Goal: Transaction & Acquisition: Download file/media

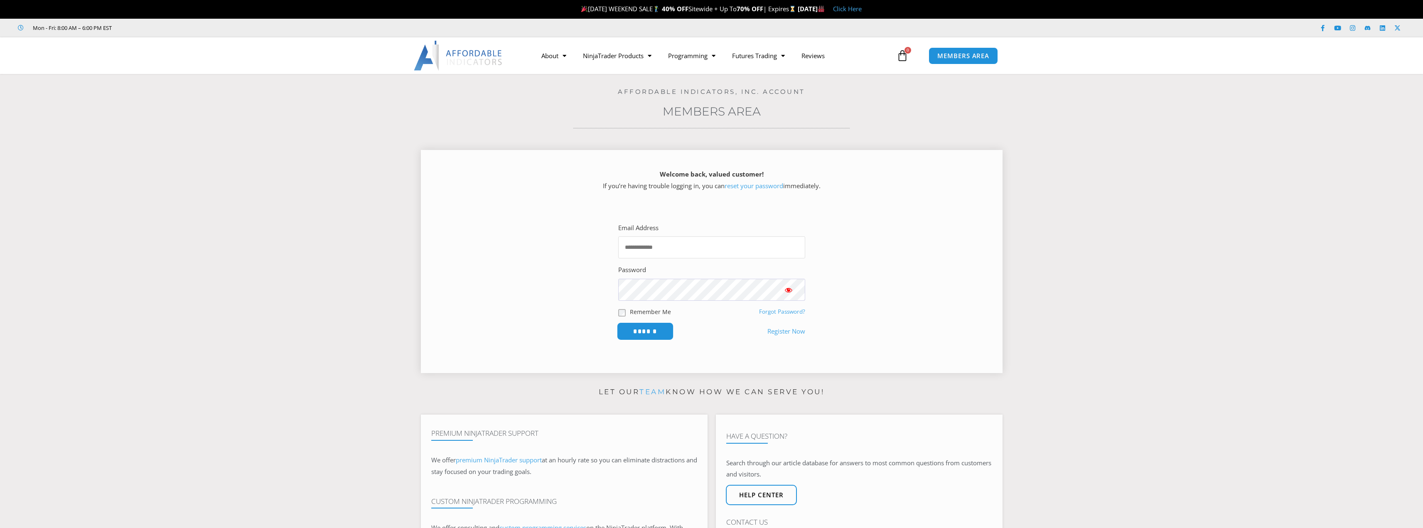
type input "**********"
click at [650, 328] on input "******" at bounding box center [644, 331] width 57 height 18
click at [645, 329] on input "******" at bounding box center [644, 331] width 57 height 18
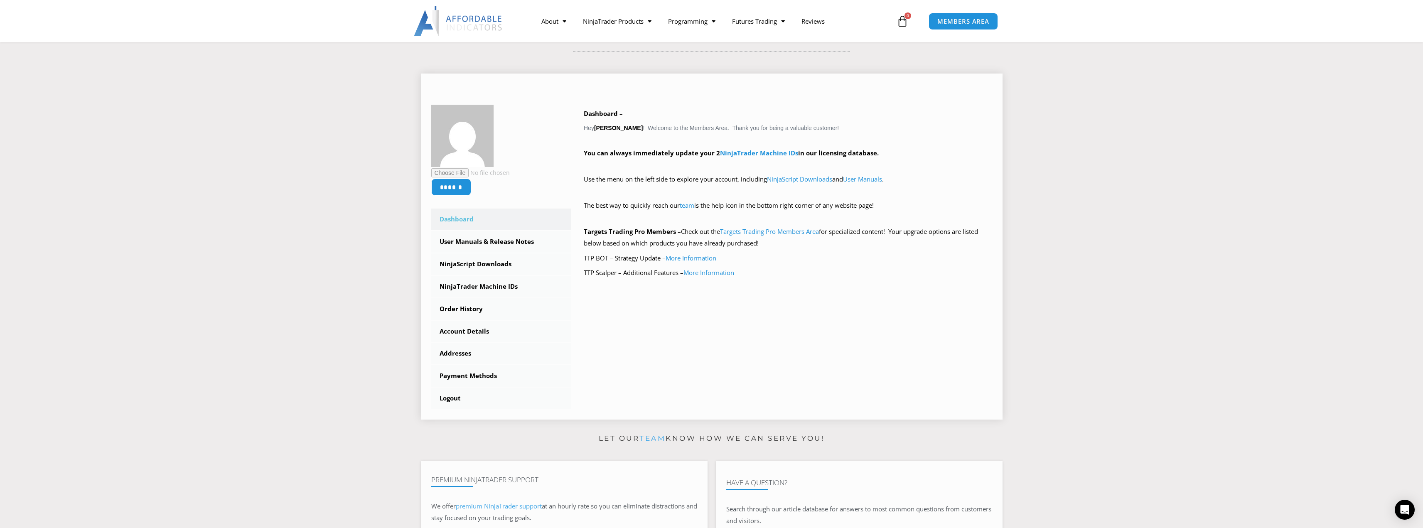
scroll to position [69, 0]
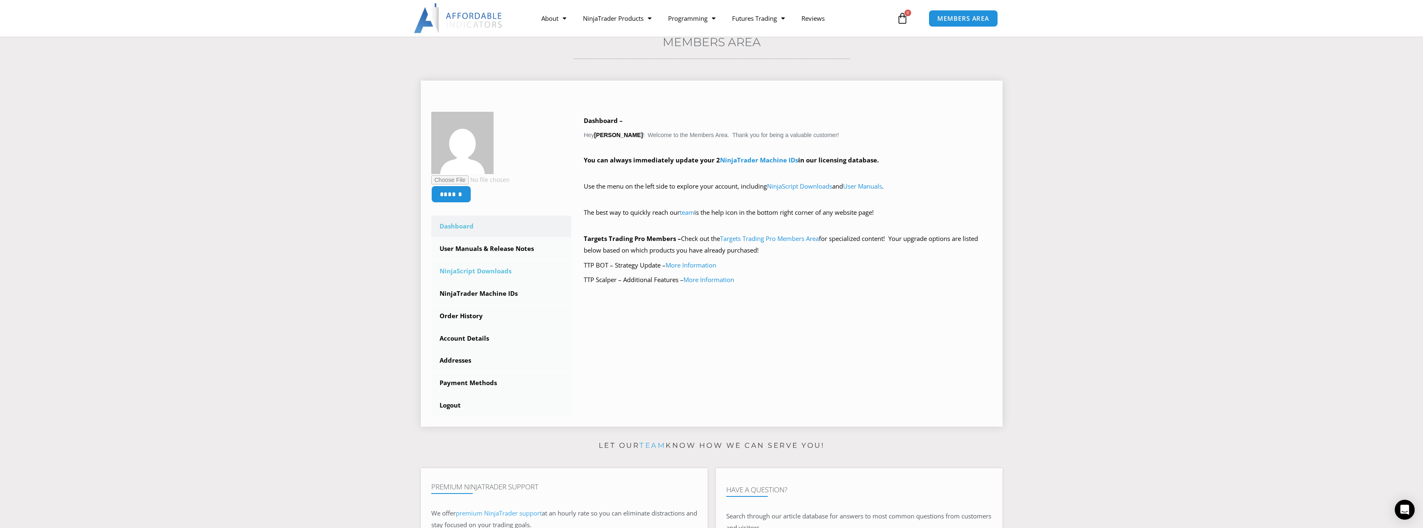
click at [481, 271] on link "NinjaScript Downloads" at bounding box center [501, 271] width 140 height 22
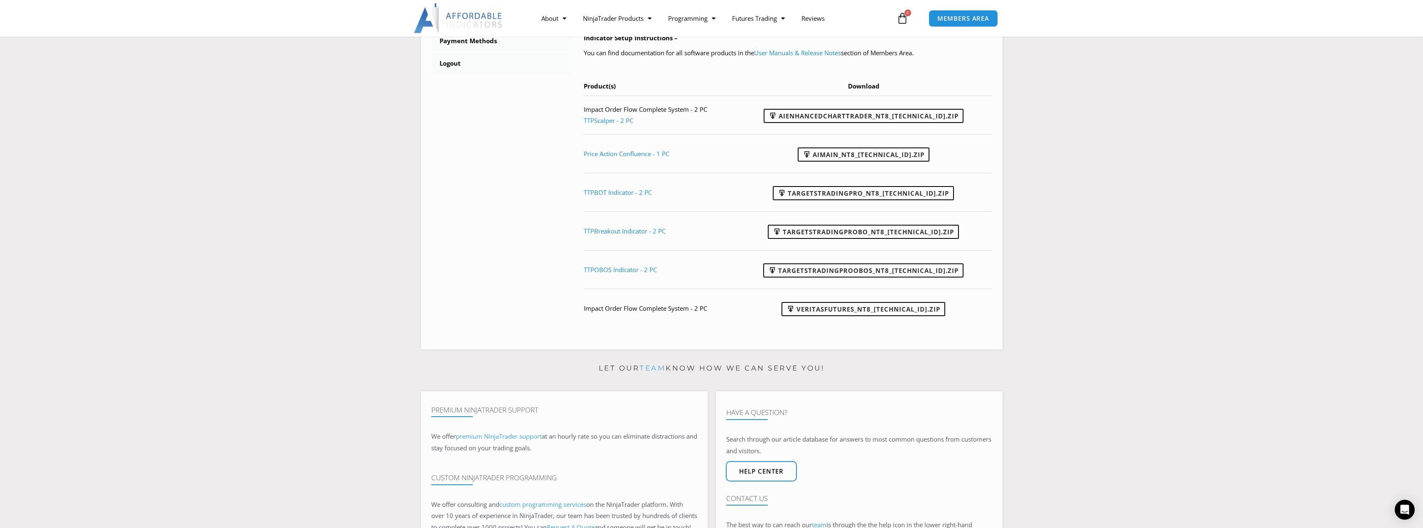
scroll to position [415, 0]
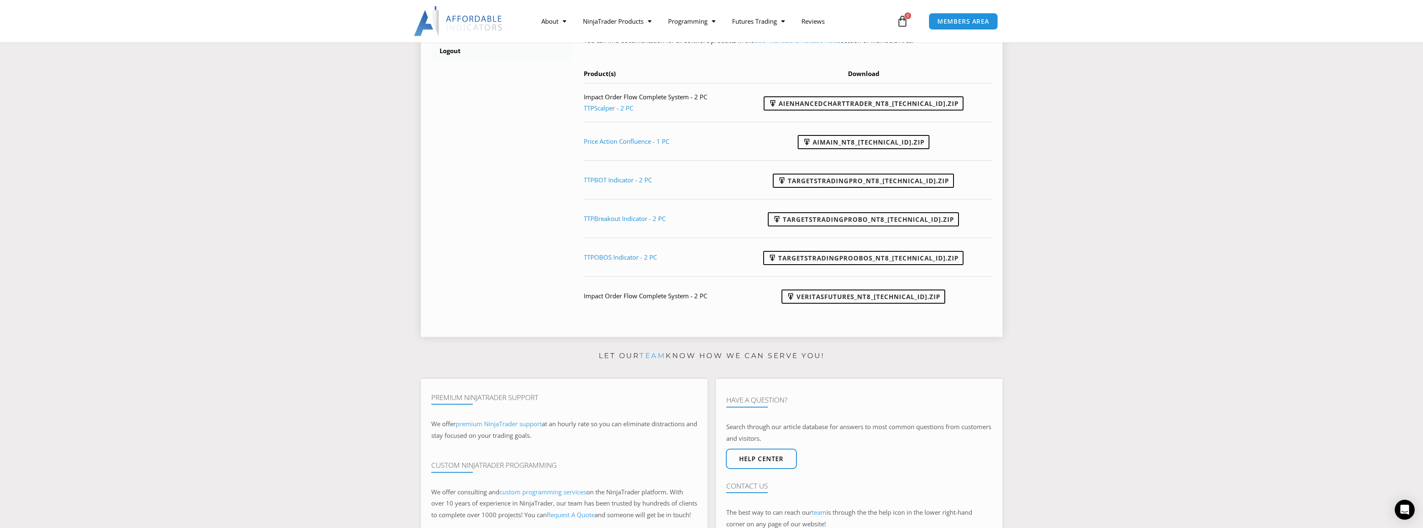
drag, startPoint x: 636, startPoint y: 296, endPoint x: 649, endPoint y: 297, distance: 12.9
click at [637, 296] on td "Impact Order Flow Complete System - 2 PC" at bounding box center [662, 295] width 157 height 39
click at [683, 300] on td "Impact Order Flow Complete System - 2 PC" at bounding box center [662, 295] width 157 height 39
drag, startPoint x: 693, startPoint y: 297, endPoint x: 682, endPoint y: 294, distance: 12.0
click at [693, 297] on td "Impact Order Flow Complete System - 2 PC" at bounding box center [662, 295] width 157 height 39
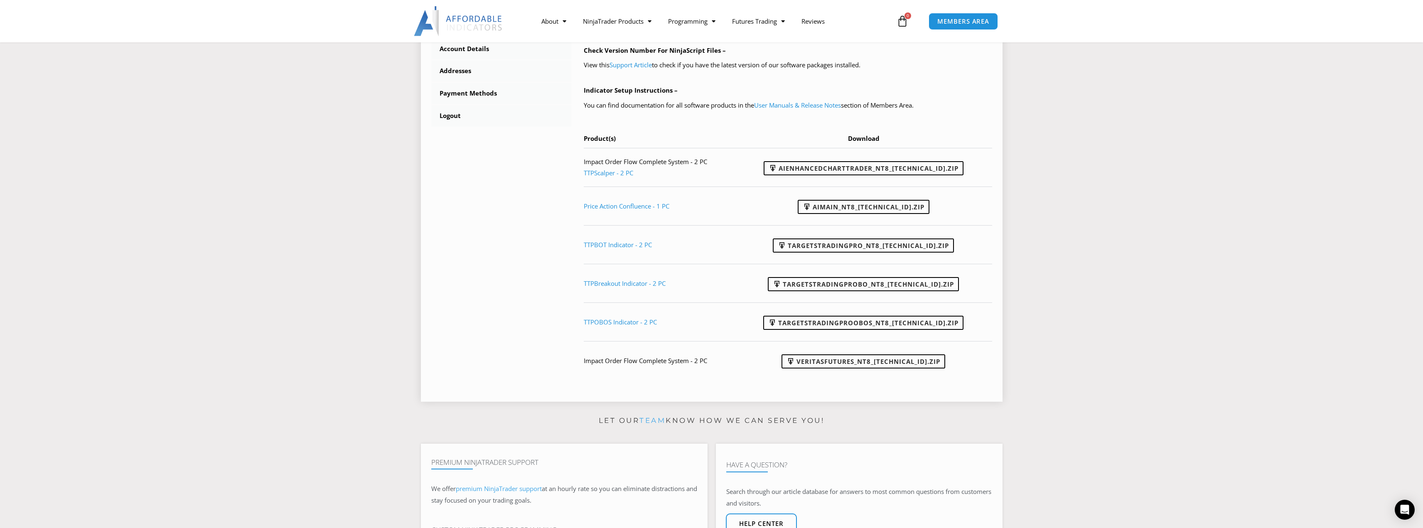
scroll to position [346, 0]
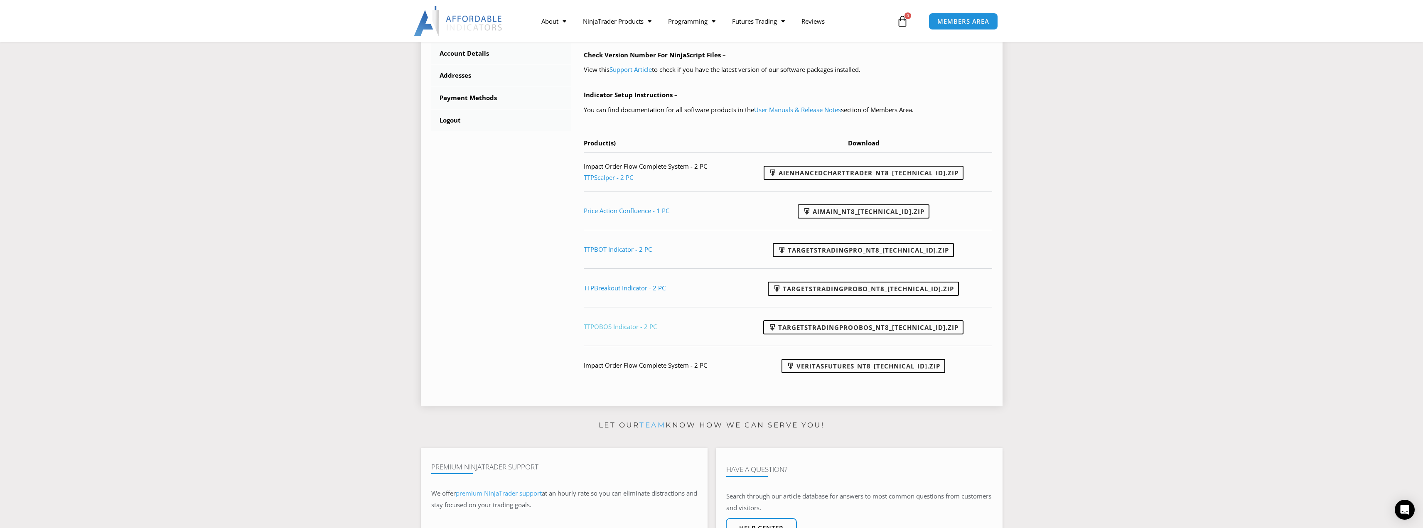
click at [628, 327] on link "TTPOBOS Indicator - 2 PC" at bounding box center [620, 326] width 73 height 8
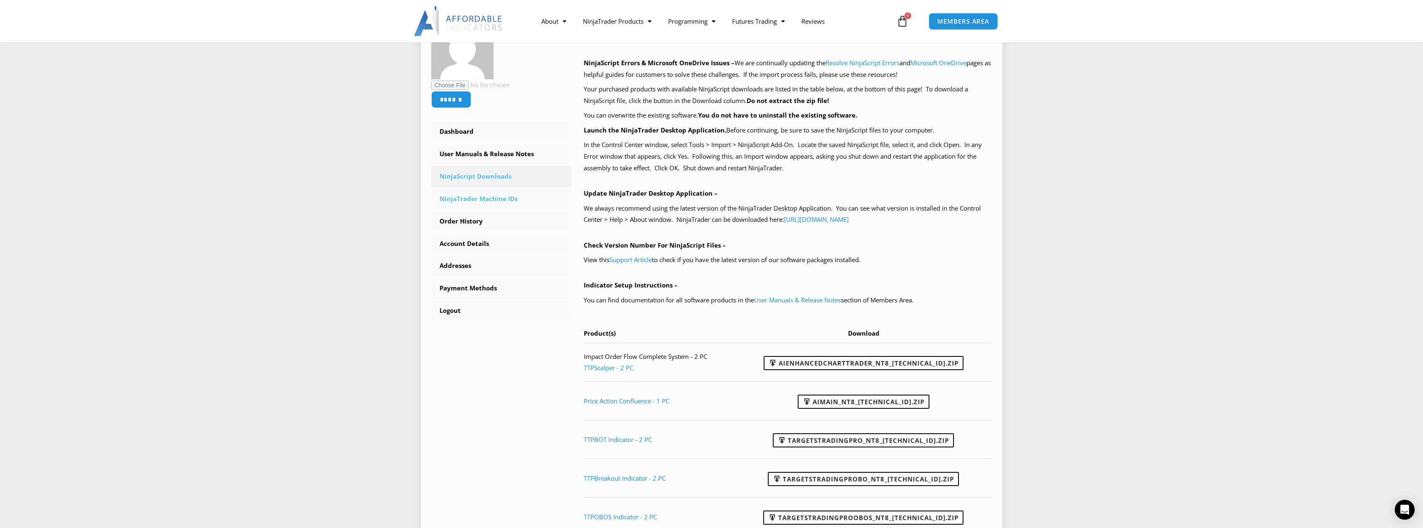
scroll to position [132, 0]
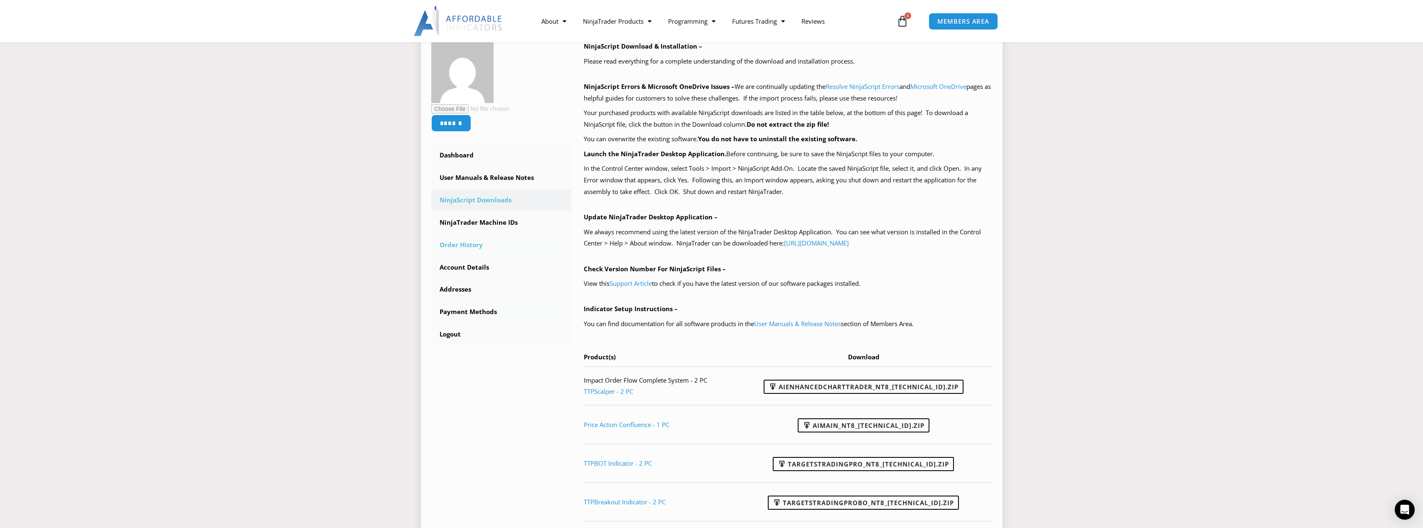
click at [470, 245] on link "Order History" at bounding box center [501, 245] width 140 height 22
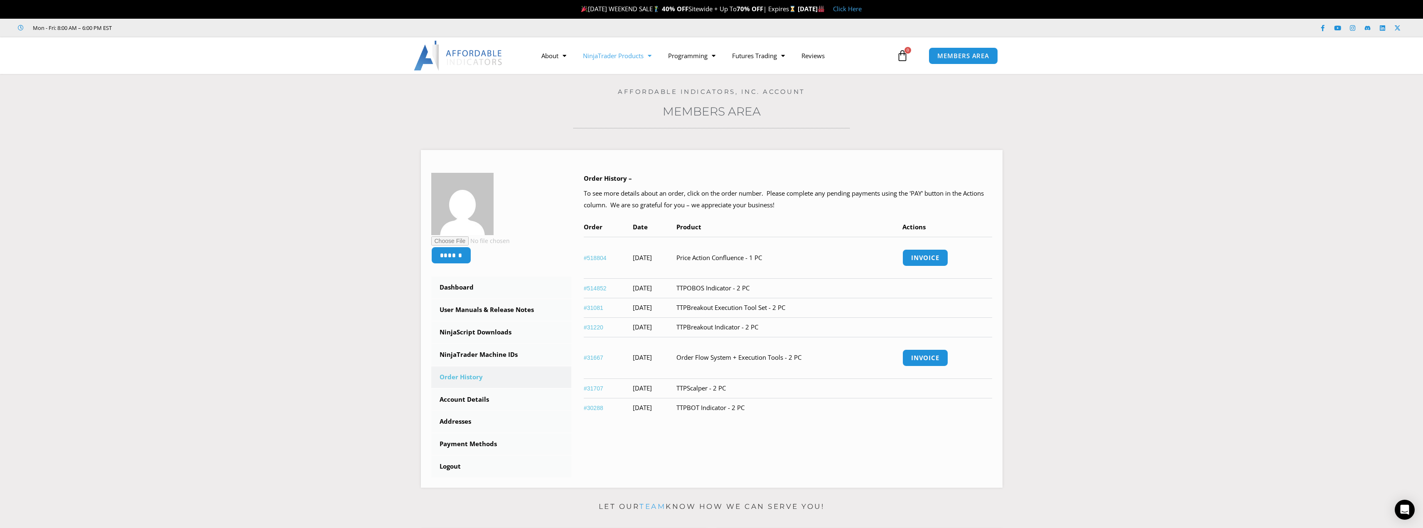
click at [630, 56] on link "NinjaTrader Products" at bounding box center [617, 55] width 85 height 19
click at [618, 56] on link "NinjaTrader Products" at bounding box center [617, 55] width 85 height 19
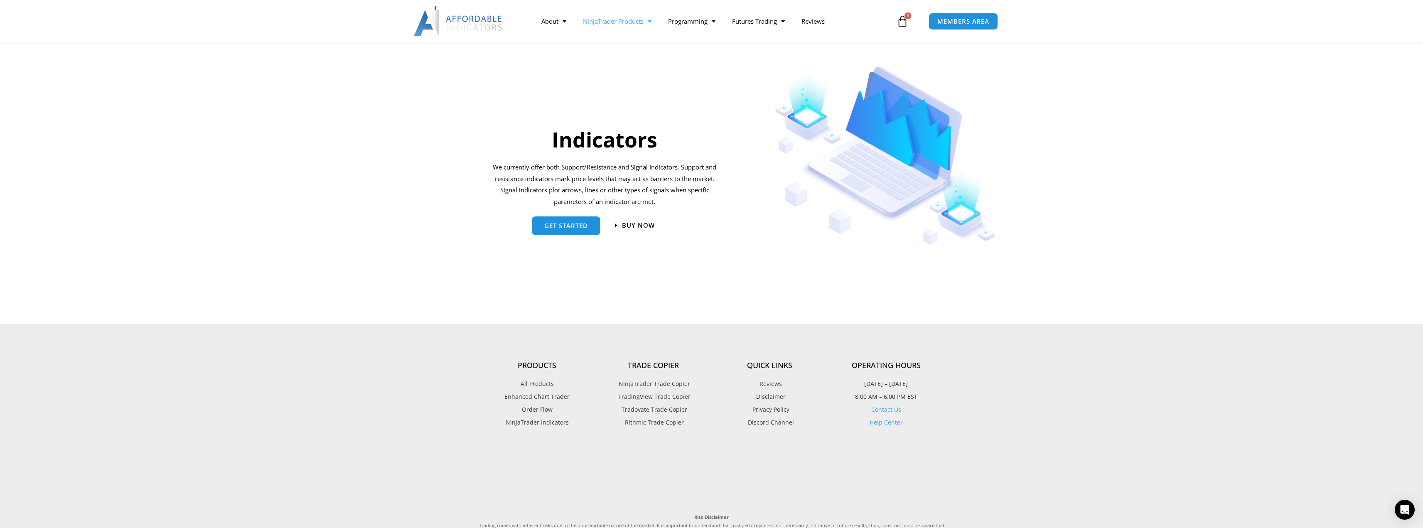
scroll to position [831, 0]
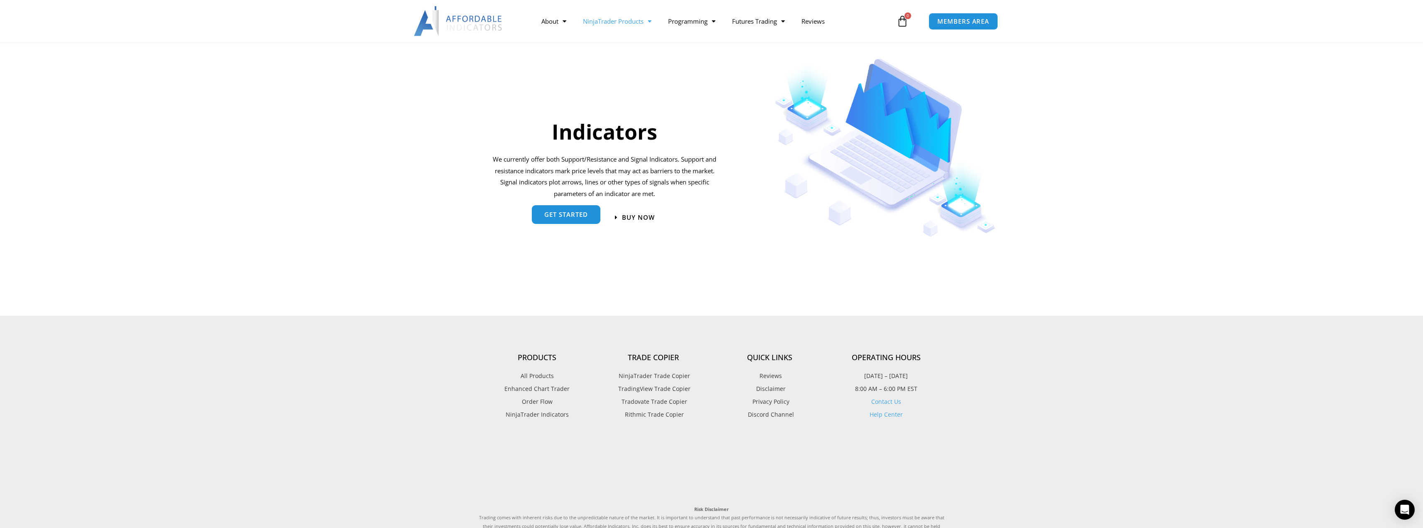
click at [586, 214] on span "get started" at bounding box center [566, 214] width 44 height 6
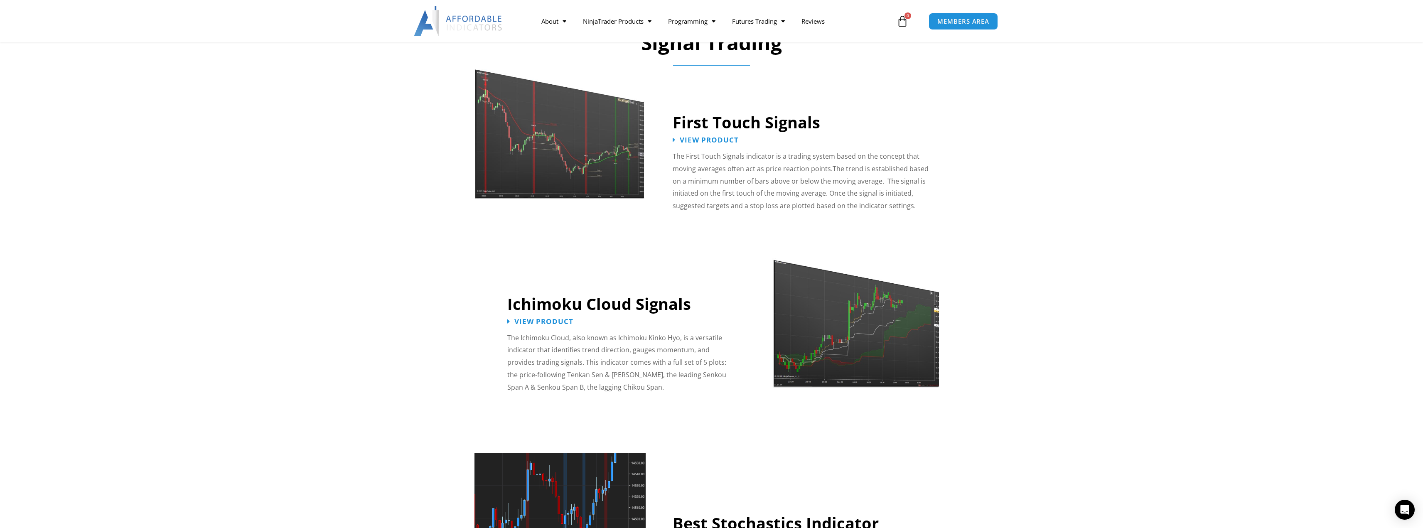
scroll to position [1246, 0]
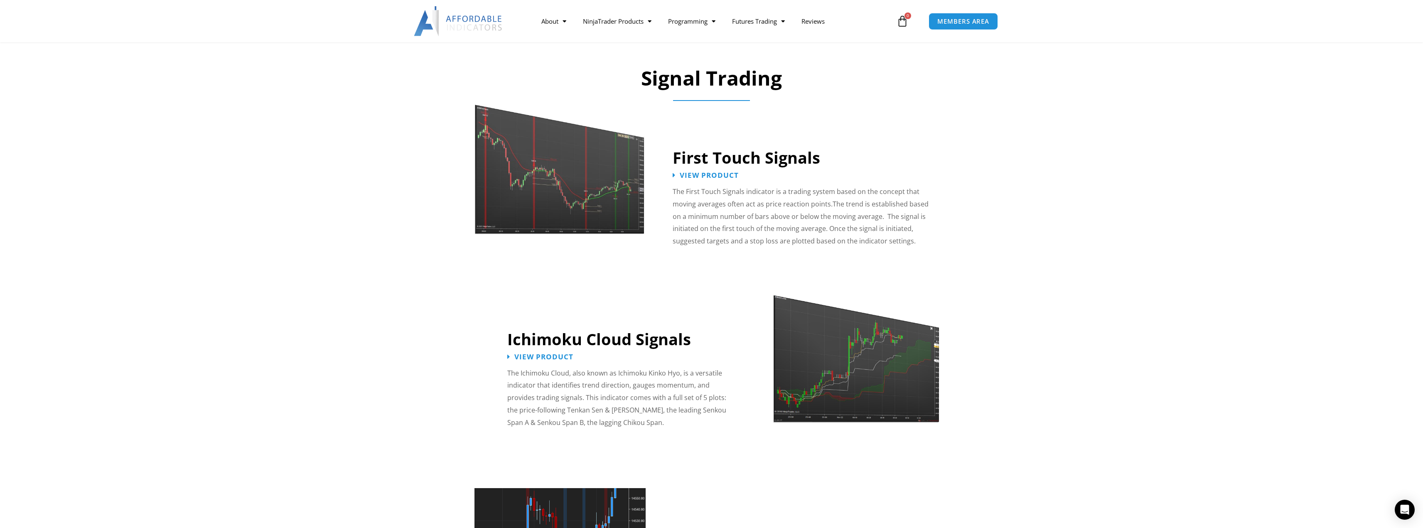
click at [531, 189] on img at bounding box center [559, 160] width 171 height 147
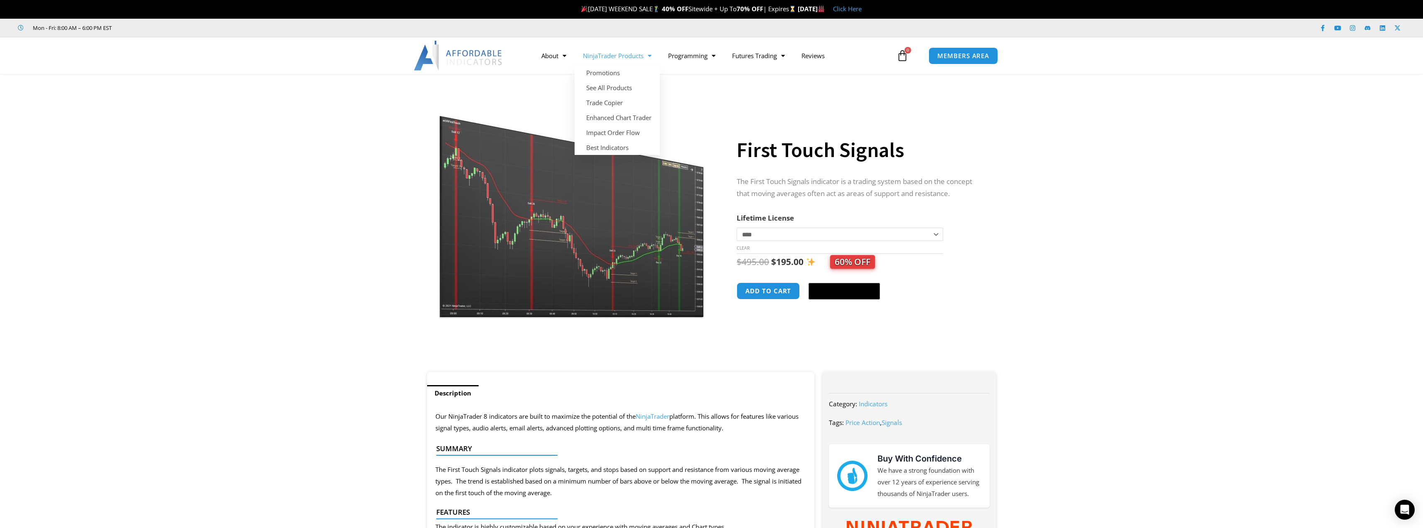
click at [1066, 267] on section "**********" at bounding box center [711, 227] width 1423 height 290
